Goal: Task Accomplishment & Management: Use online tool/utility

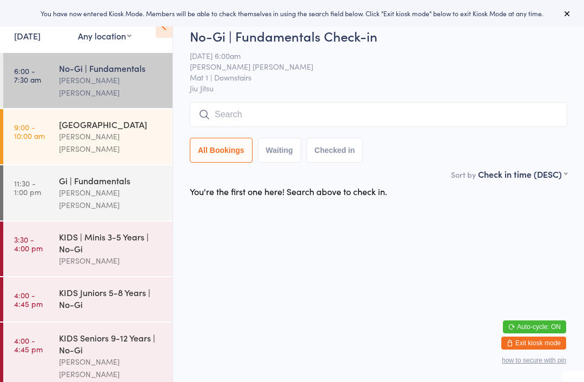
click at [323, 111] on input "search" at bounding box center [378, 114] width 377 height 25
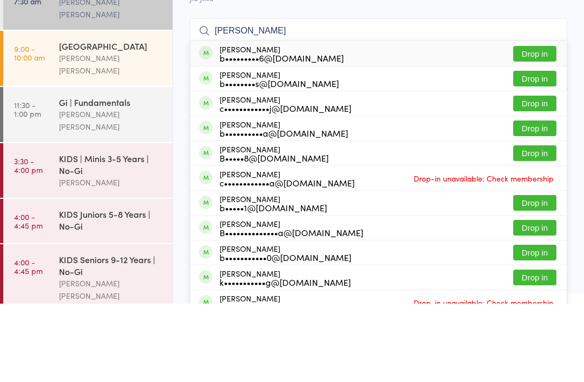
type input "[PERSON_NAME]"
click at [527, 174] on button "Drop in" at bounding box center [534, 182] width 43 height 16
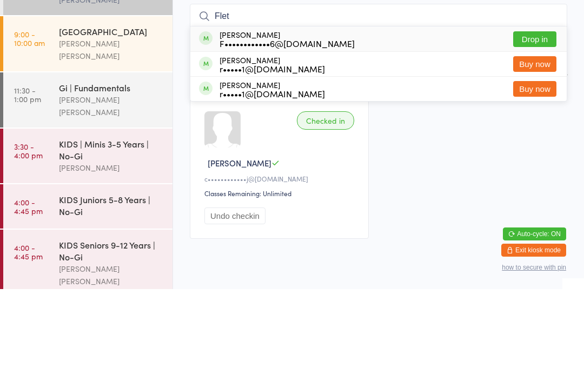
type input "Flet"
click at [538, 124] on button "Drop in" at bounding box center [534, 132] width 43 height 16
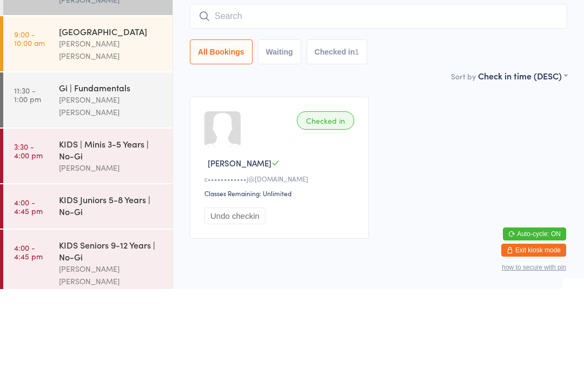
scroll to position [38, 0]
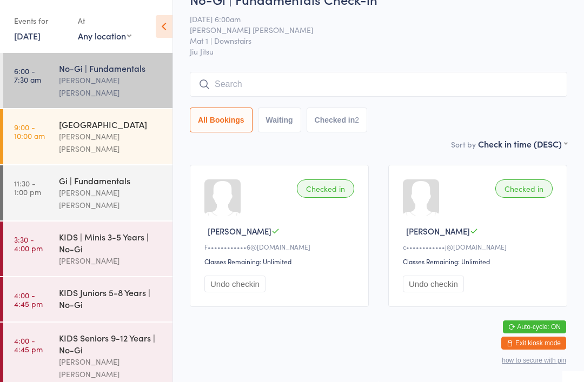
click at [515, 76] on input "search" at bounding box center [378, 84] width 377 height 25
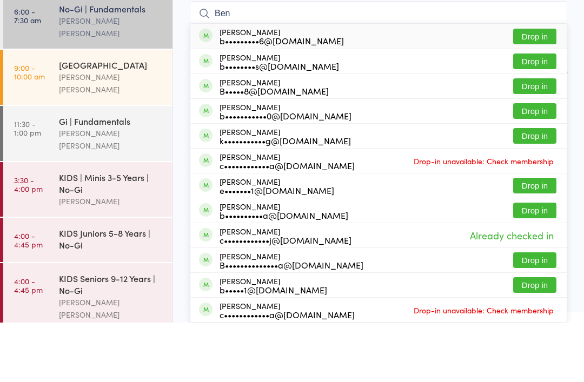
type input "Ben"
click at [536, 113] on button "Drop in" at bounding box center [534, 121] width 43 height 16
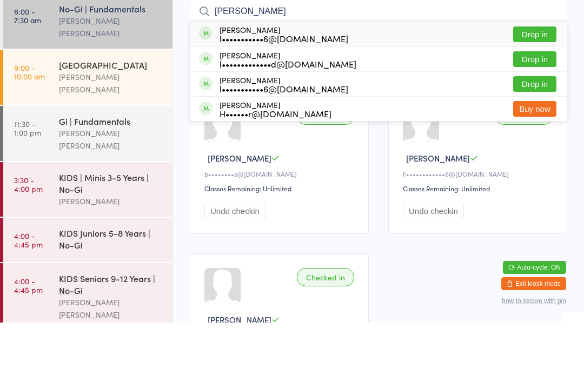
type input "[PERSON_NAME]"
click at [531, 86] on button "Drop in" at bounding box center [534, 94] width 43 height 16
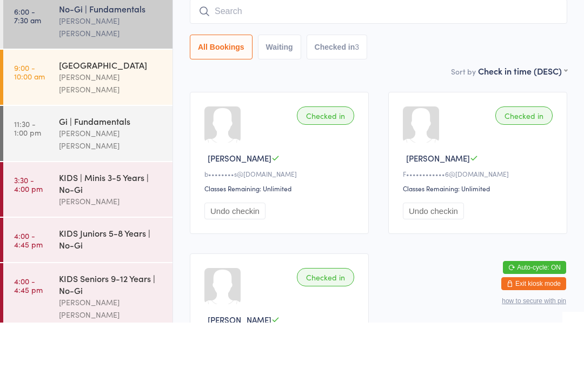
scroll to position [98, 0]
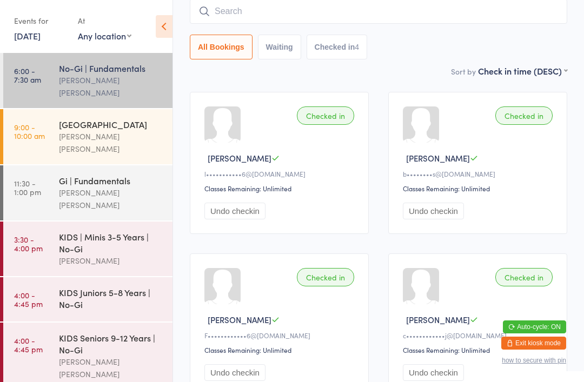
click at [390, 16] on input "search" at bounding box center [378, 11] width 377 height 25
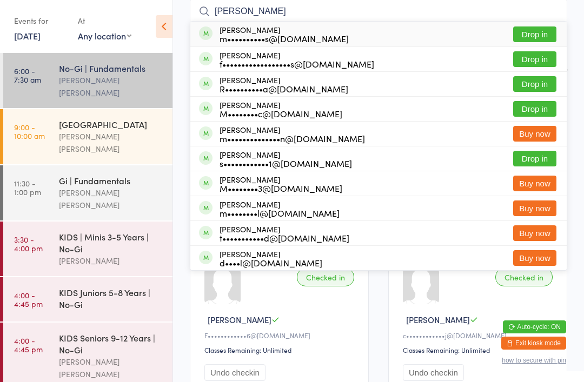
type input "[PERSON_NAME]"
click at [537, 31] on button "Drop in" at bounding box center [534, 34] width 43 height 16
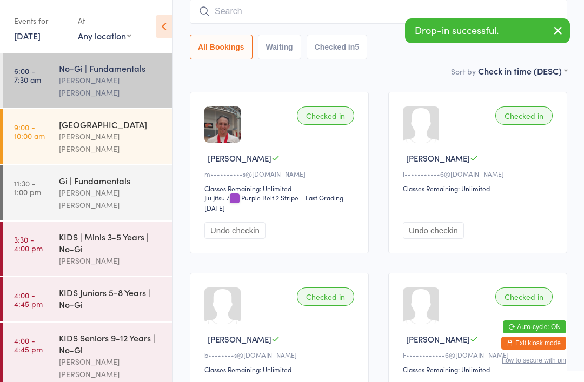
click at [249, 23] on input "search" at bounding box center [378, 11] width 377 height 25
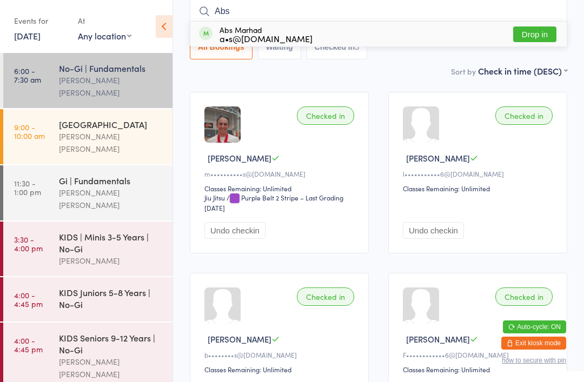
type input "Abs"
click at [413, 34] on div "Abs Marhad a•s@[DOMAIN_NAME] Drop in" at bounding box center [378, 34] width 376 height 25
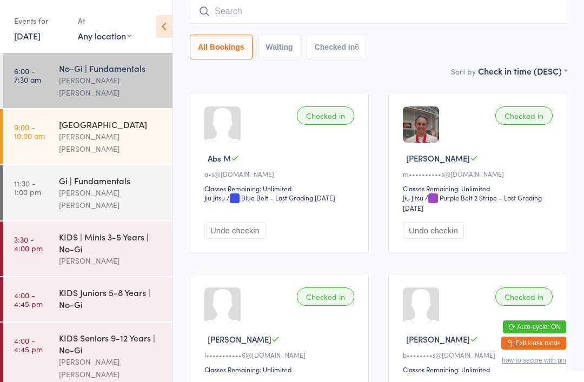
click at [343, 9] on input "search" at bounding box center [378, 11] width 377 height 25
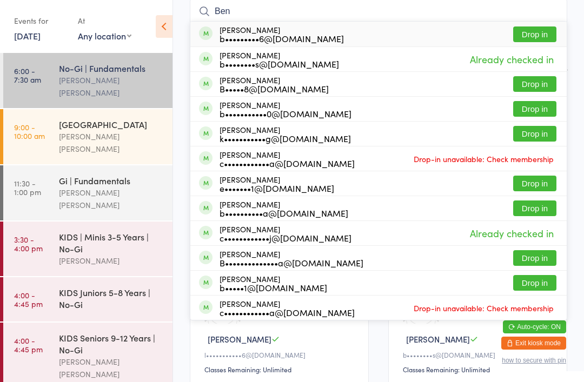
type input "Ben"
click at [299, 35] on div "b•••••••••6@[DOMAIN_NAME]" at bounding box center [281, 38] width 124 height 9
